Goal: Information Seeking & Learning: Learn about a topic

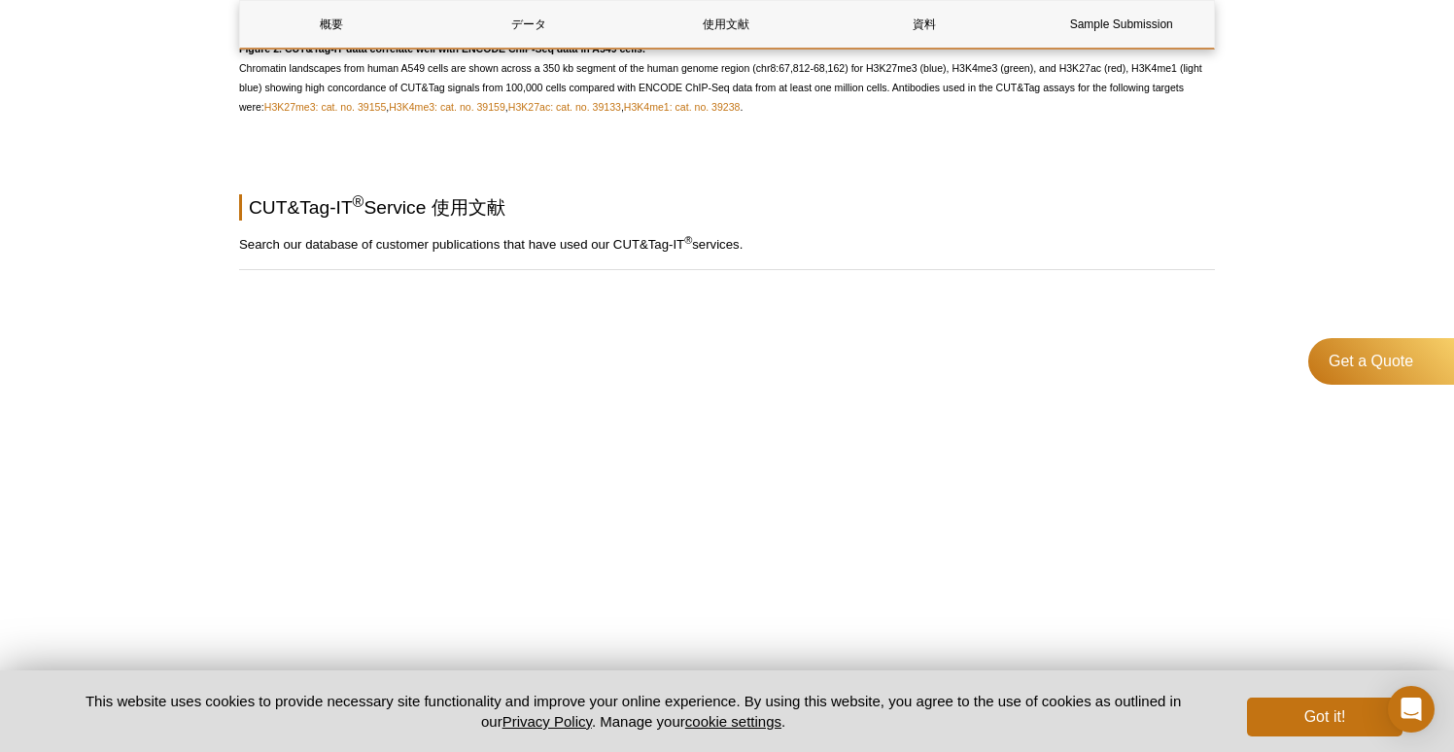
scroll to position [2609, 0]
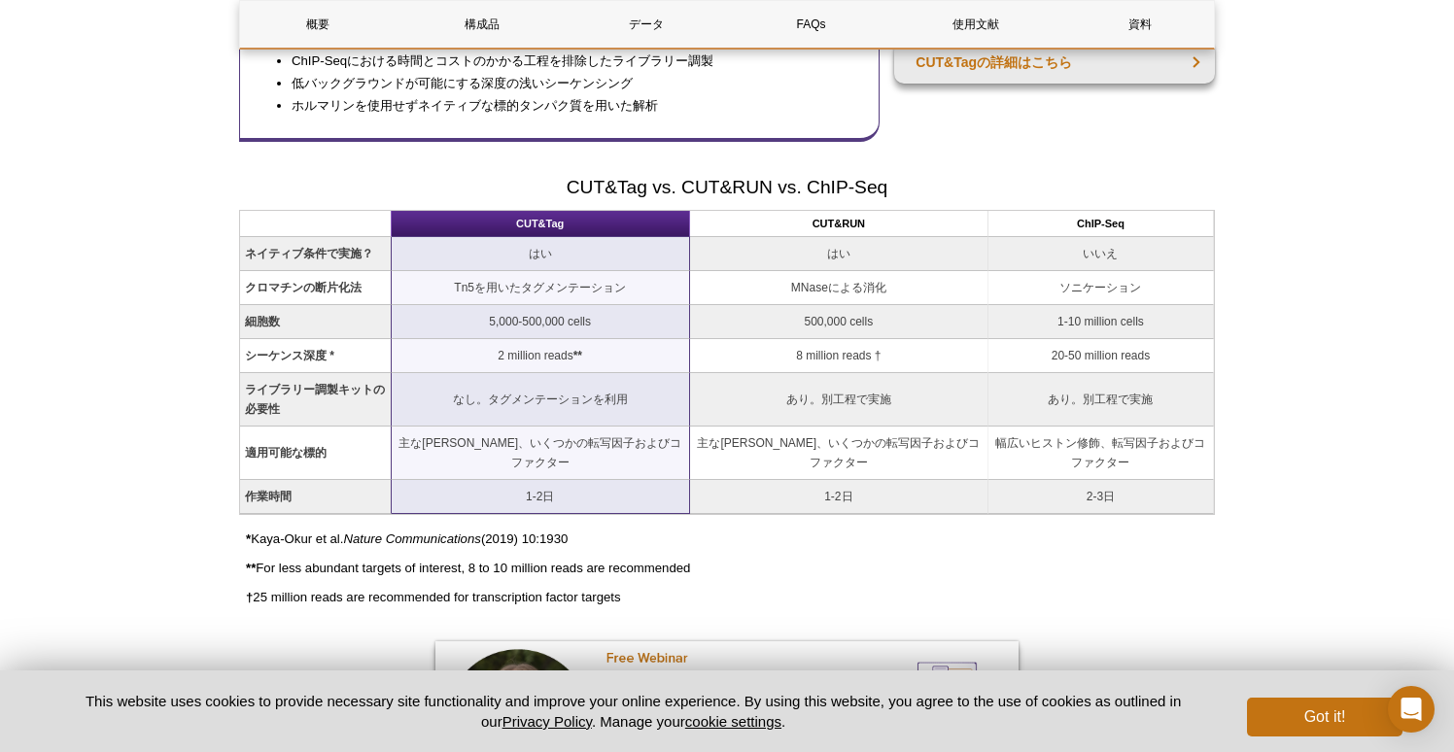
scroll to position [1714, 0]
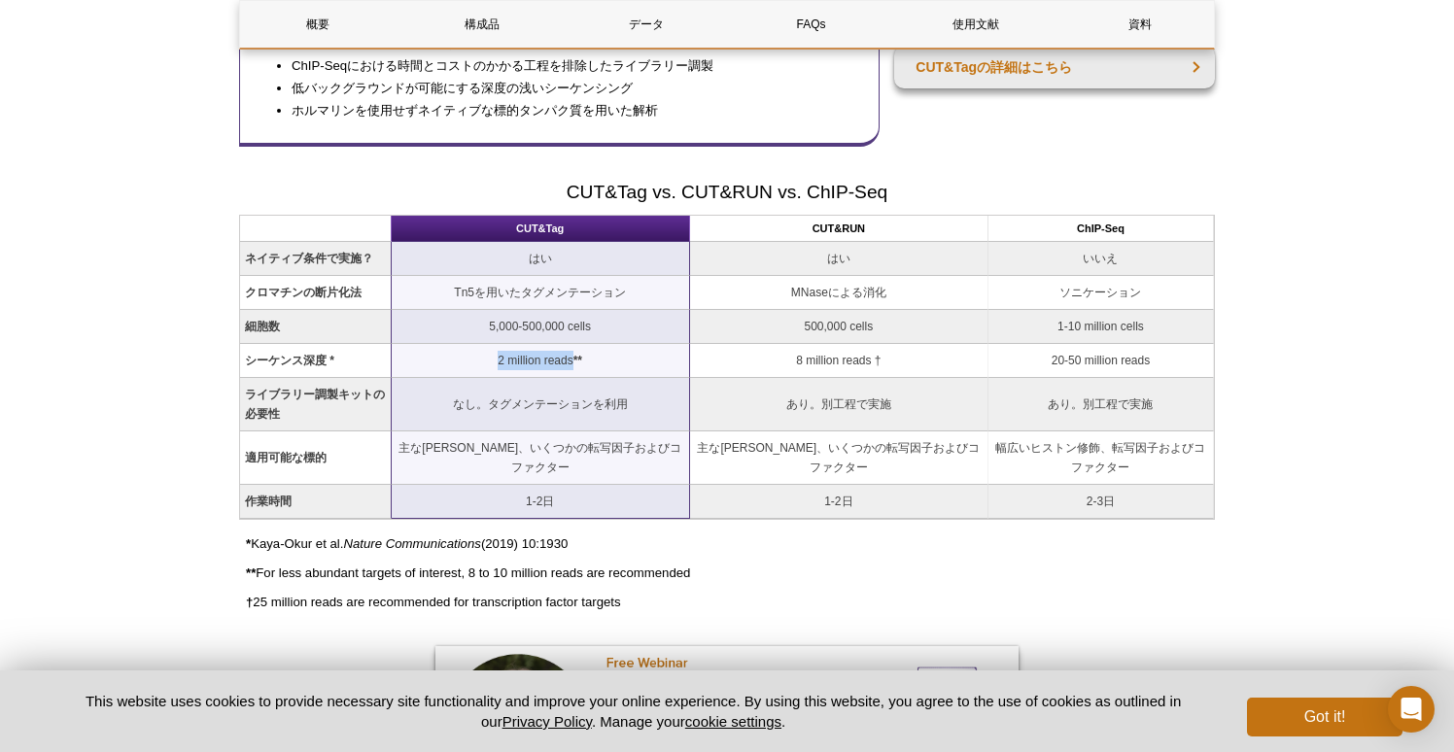
drag, startPoint x: 495, startPoint y: 403, endPoint x: 576, endPoint y: 409, distance: 81.8
click at [576, 378] on td "2 million reads **" at bounding box center [541, 361] width 298 height 34
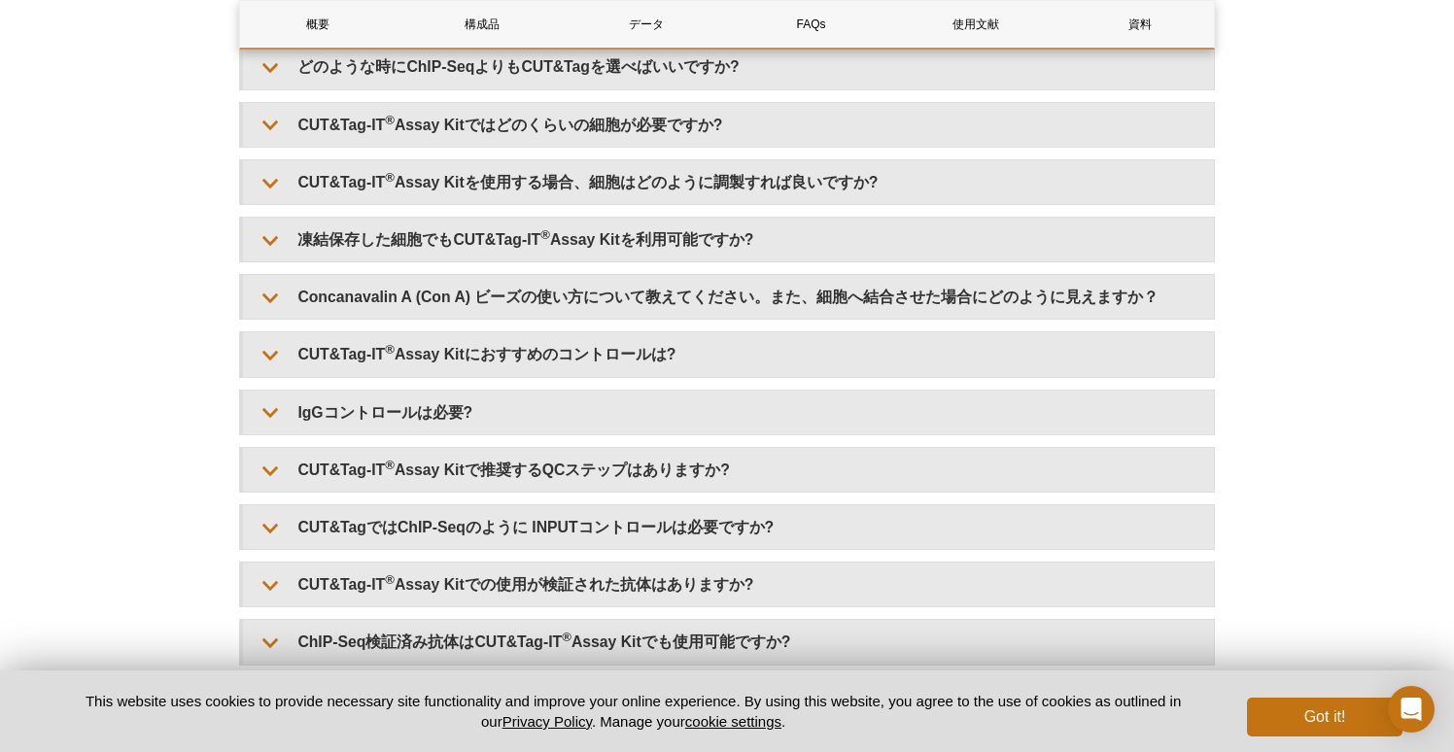
scroll to position [4486, 0]
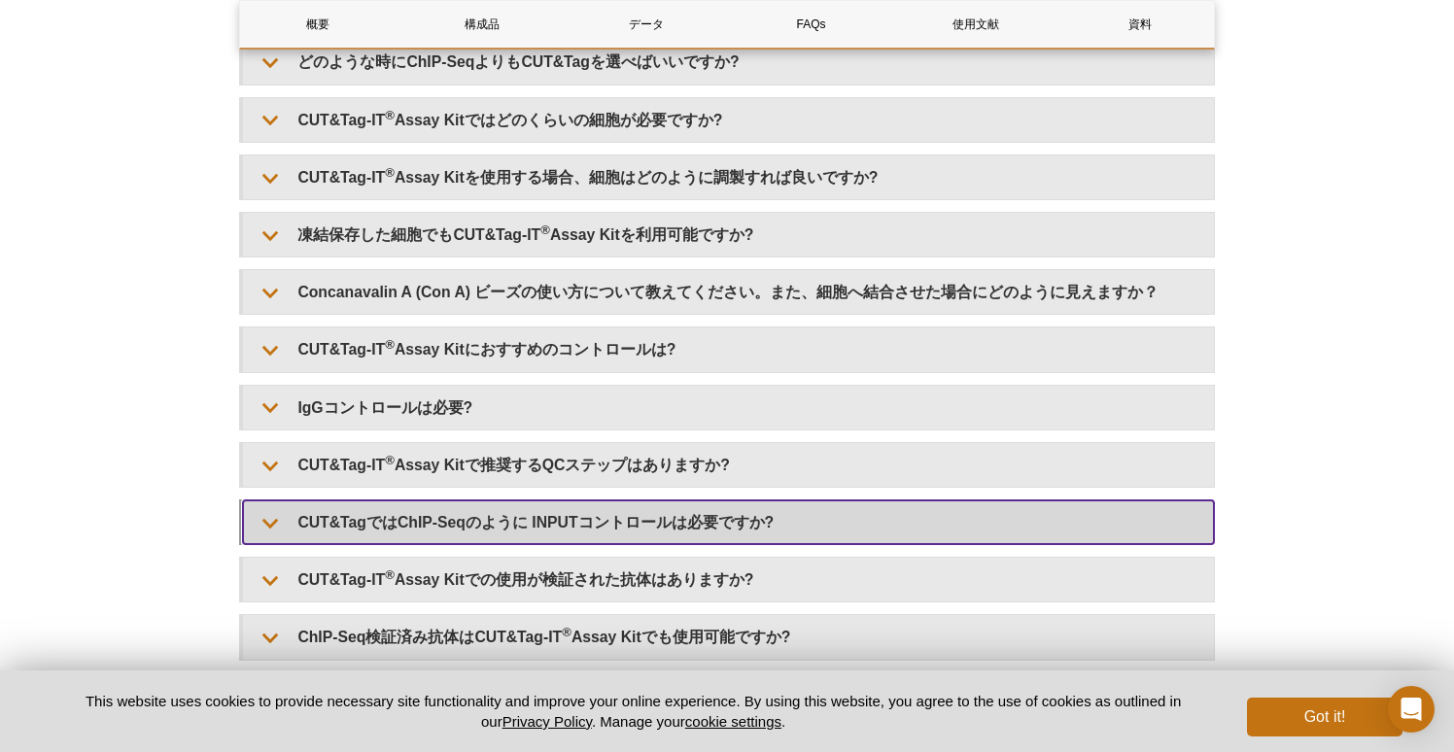
click at [736, 532] on summary "CUT&TagではChIP-Seqのように INPUTコントロールは必要ですか?" at bounding box center [728, 522] width 971 height 44
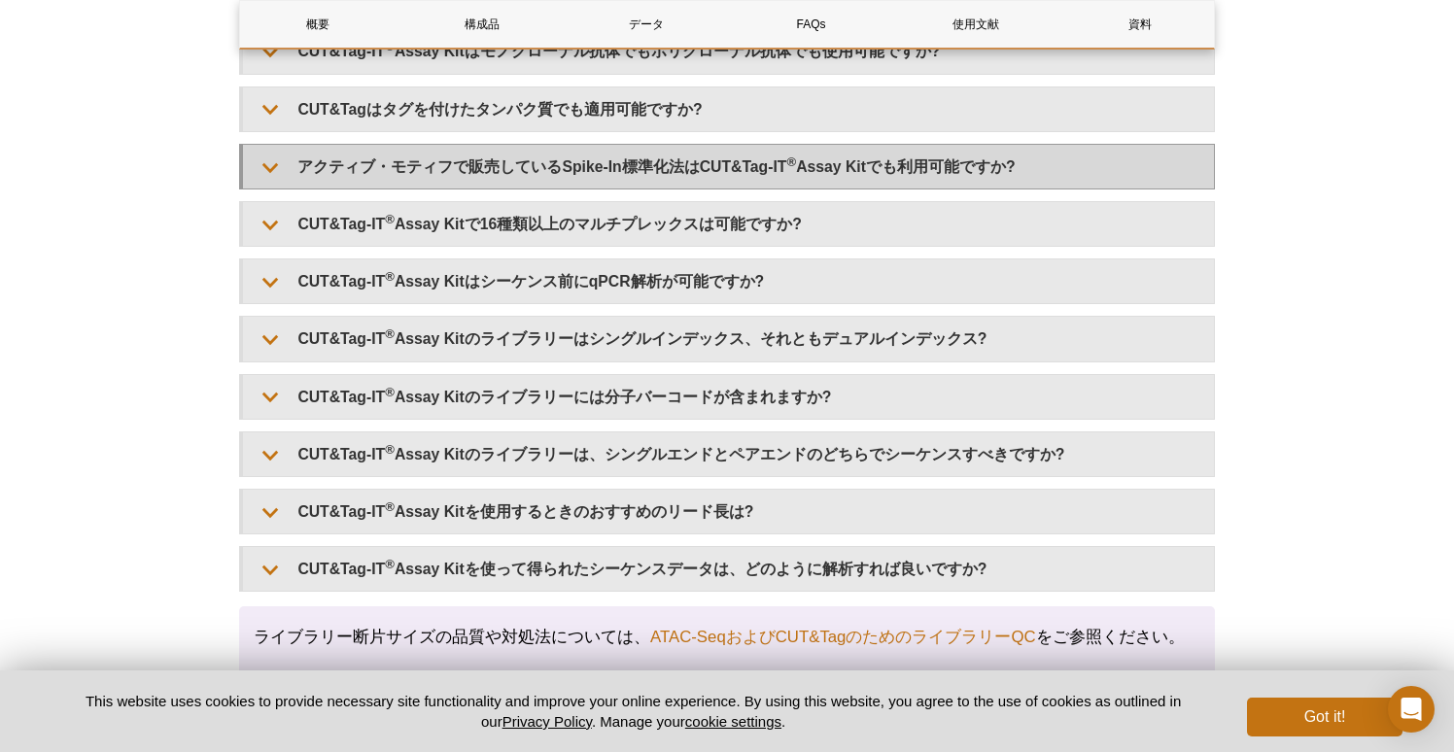
scroll to position [5199, 0]
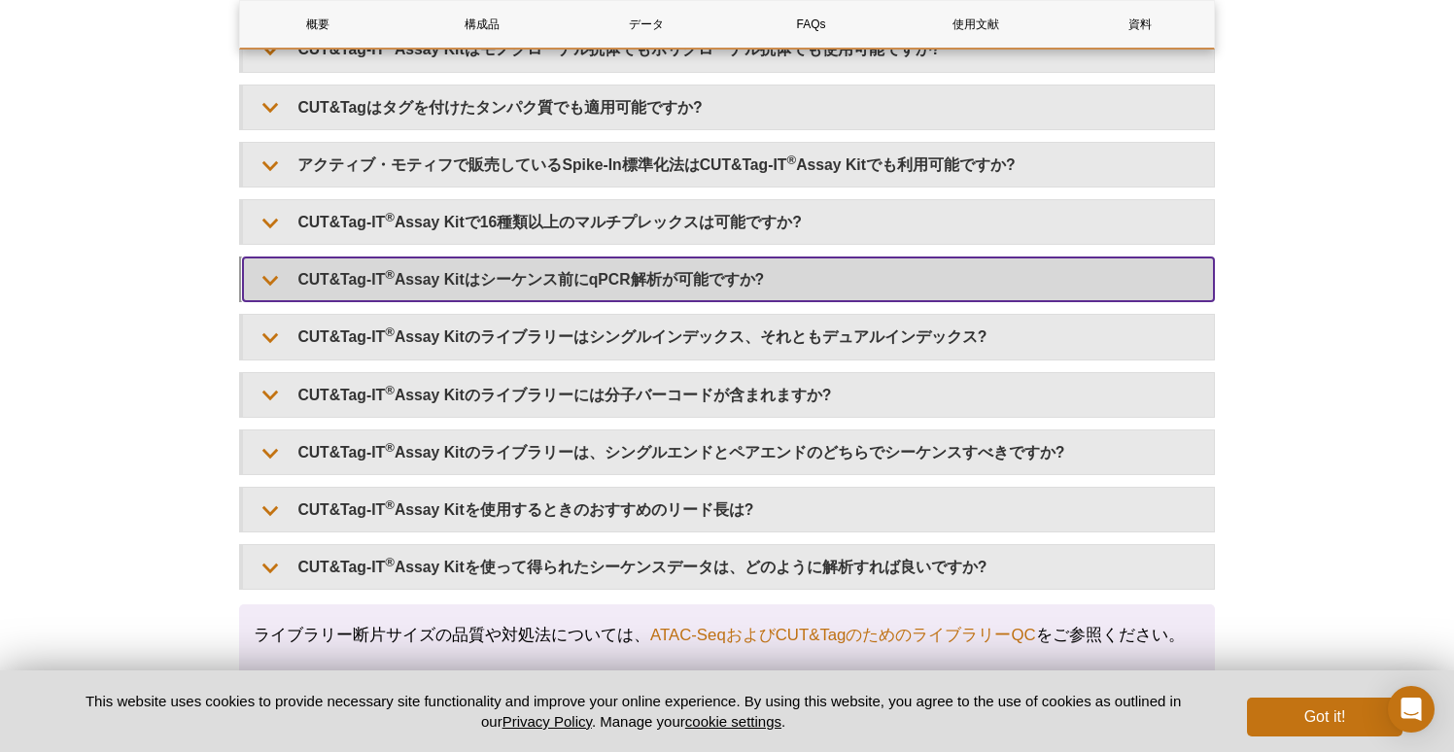
click at [476, 301] on summary "CUT&Tag-IT ® Assay Kitはシーケンス前にqPCR解析が可能ですか?" at bounding box center [728, 280] width 971 height 44
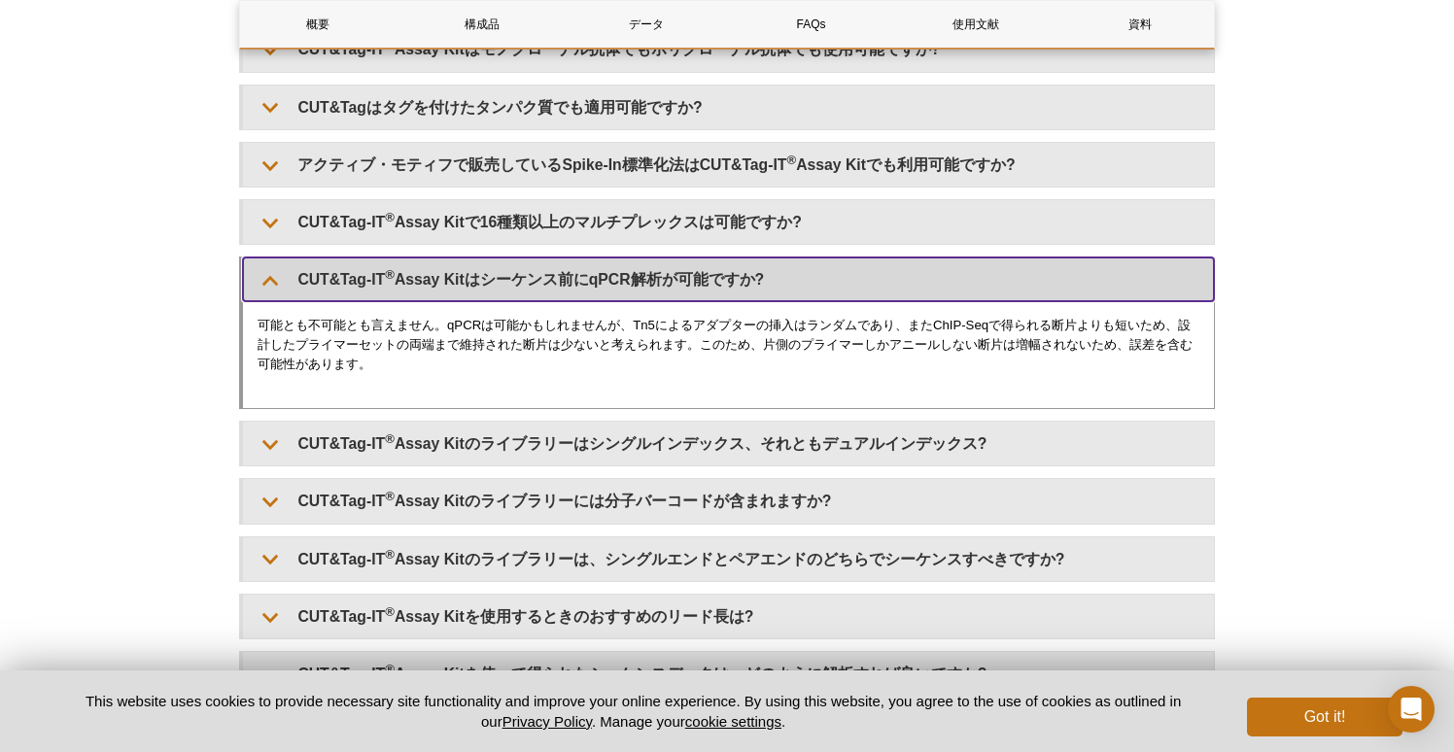
click at [476, 301] on summary "CUT&Tag-IT ® Assay Kitはシーケンス前にqPCR解析が可能ですか?" at bounding box center [728, 280] width 971 height 44
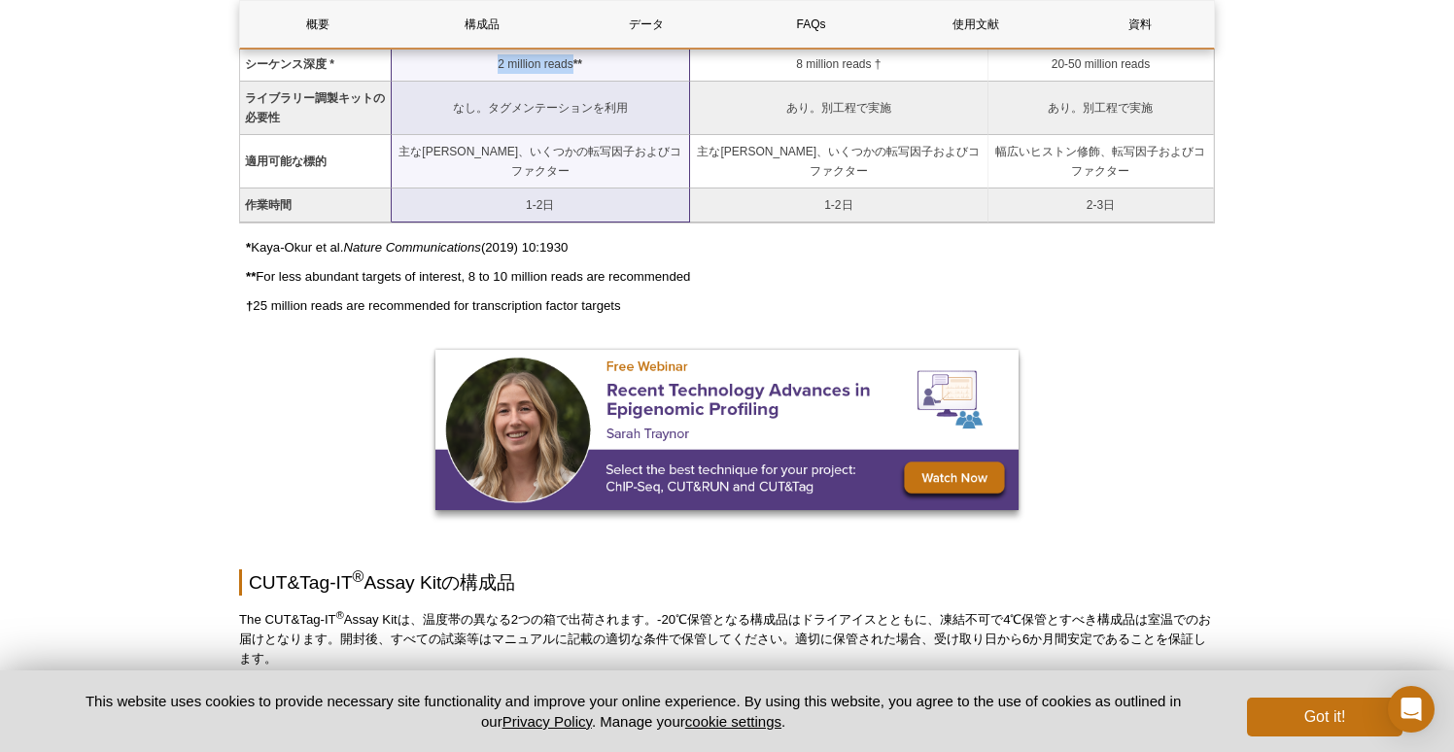
scroll to position [1998, 0]
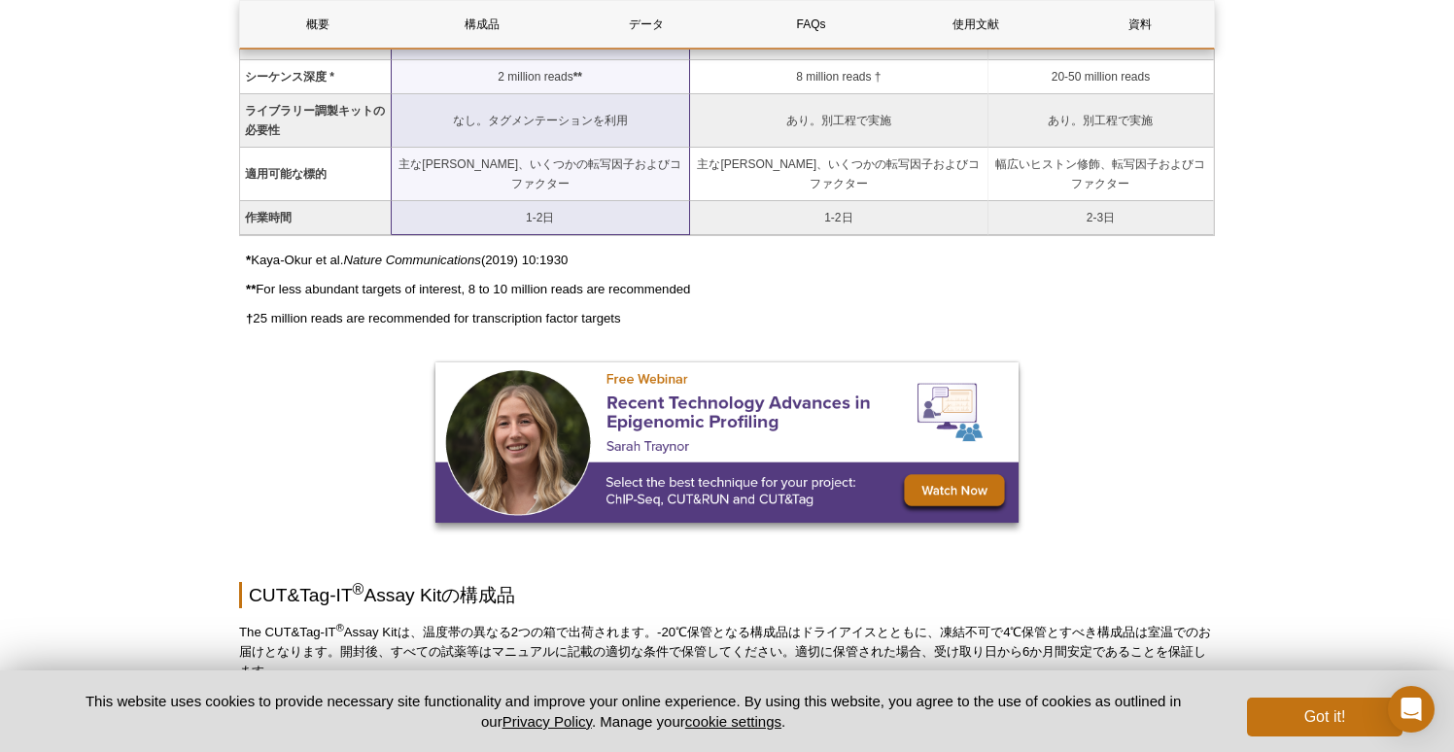
click at [694, 328] on p "† 25 million reads are recommended for transcription factor targets" at bounding box center [730, 318] width 969 height 19
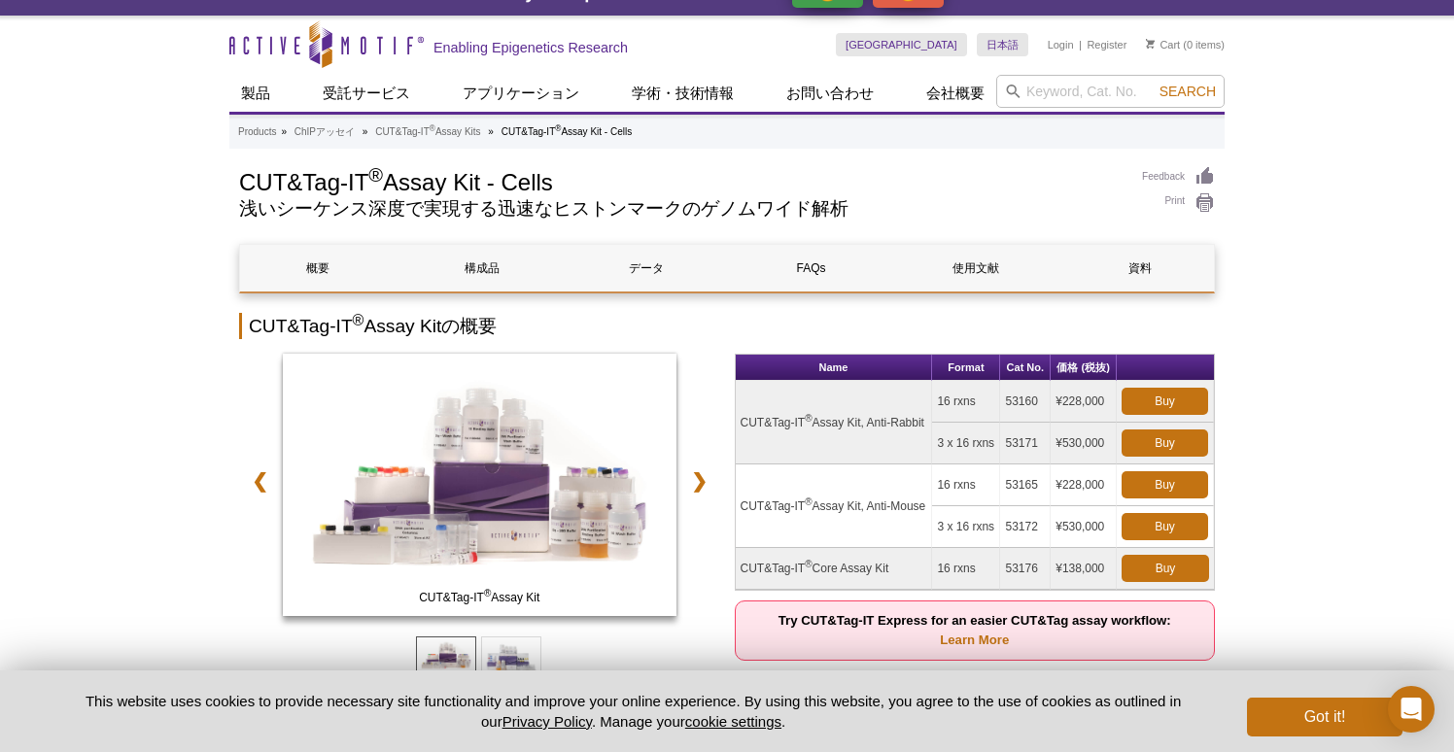
scroll to position [0, 0]
